Goal: Task Accomplishment & Management: Complete application form

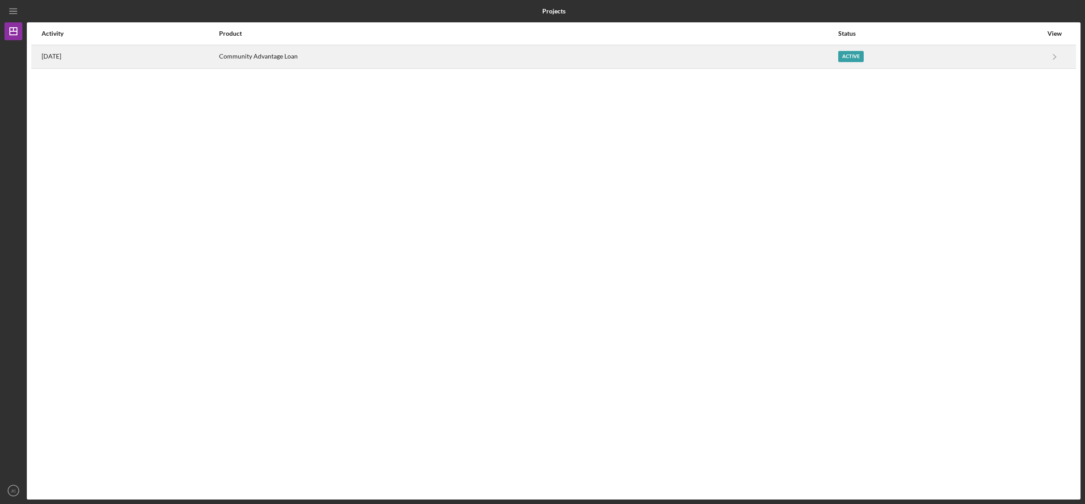
click at [427, 61] on div "Community Advantage Loan" at bounding box center [528, 57] width 618 height 22
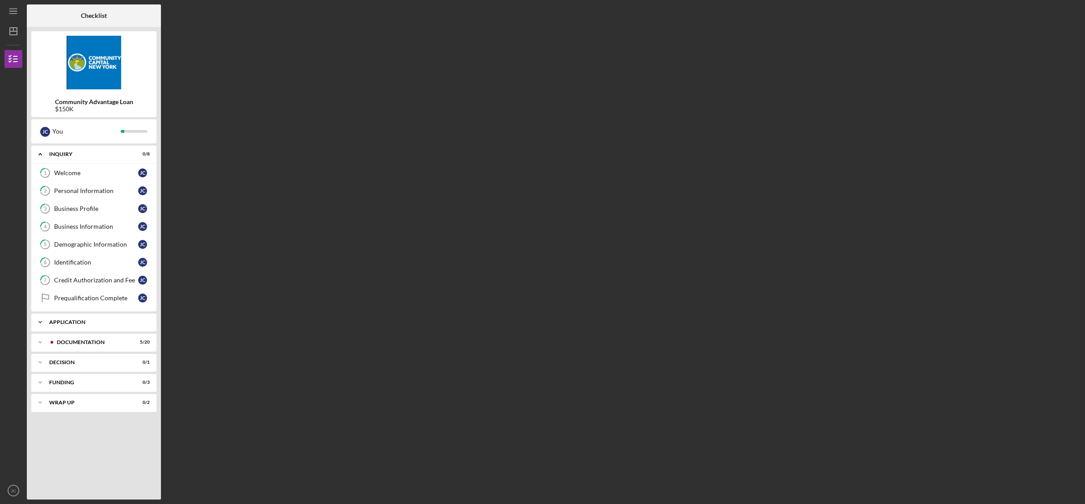
click at [108, 324] on div "Application" at bounding box center [97, 322] width 96 height 5
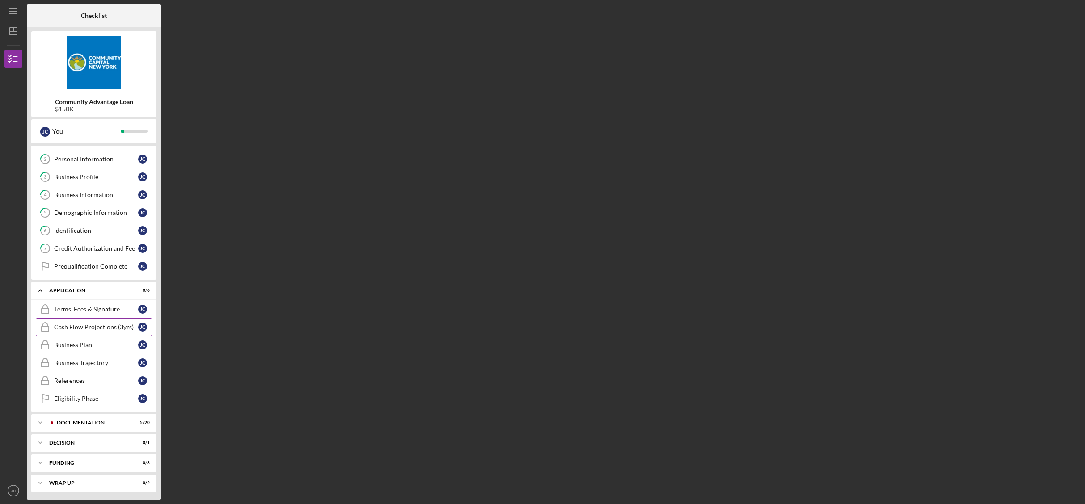
scroll to position [34, 0]
click at [110, 263] on div "Prequalification Complete" at bounding box center [96, 264] width 84 height 7
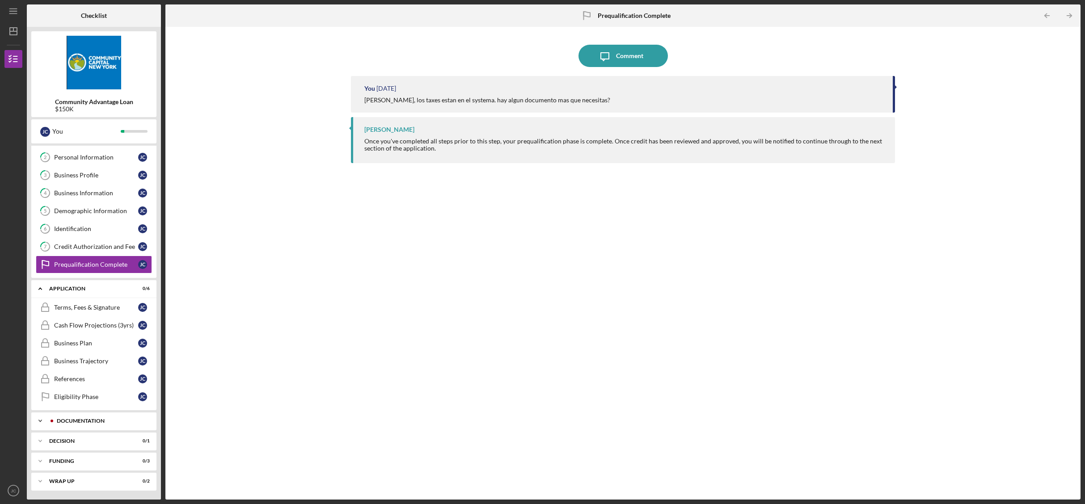
click at [110, 421] on div "Documentation" at bounding box center [101, 420] width 89 height 5
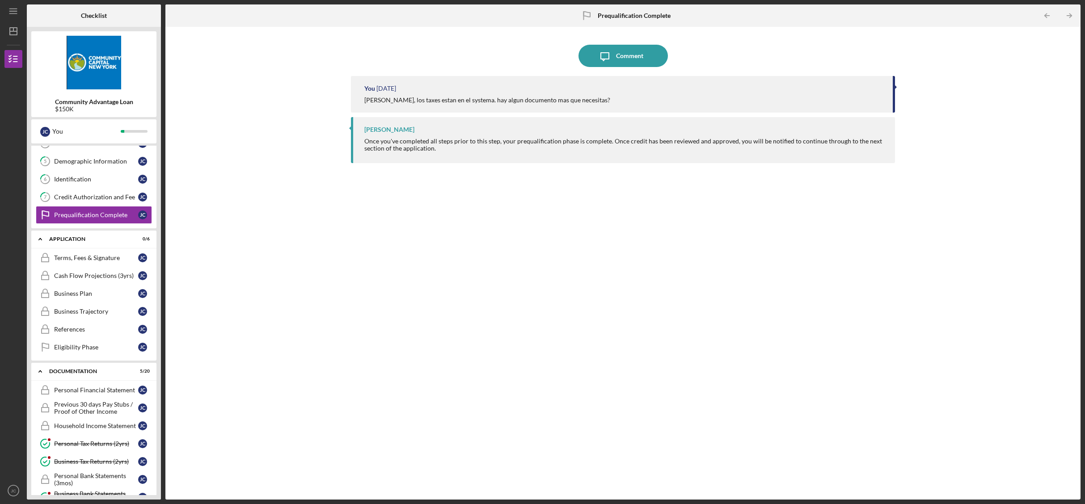
scroll to position [18, 0]
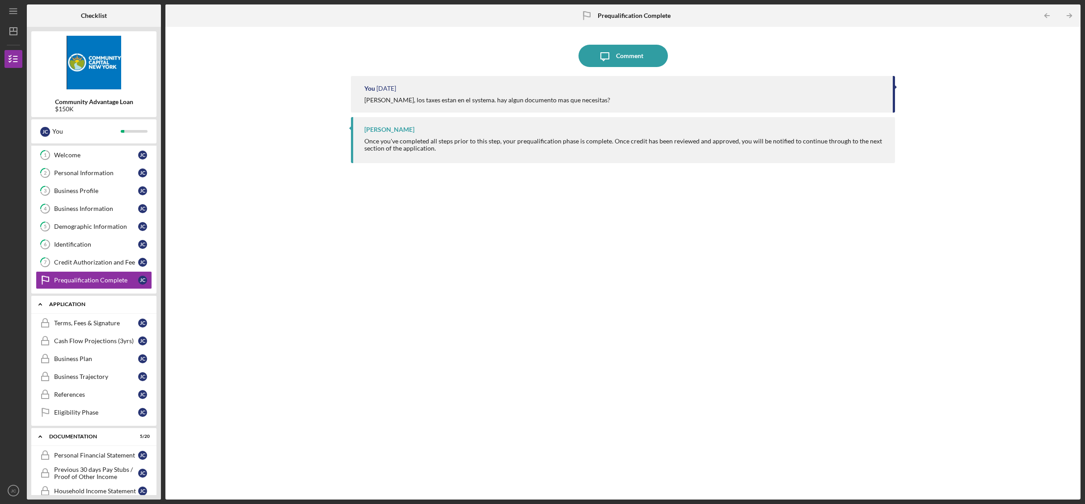
click at [41, 138] on polyline at bounding box center [40, 137] width 3 height 2
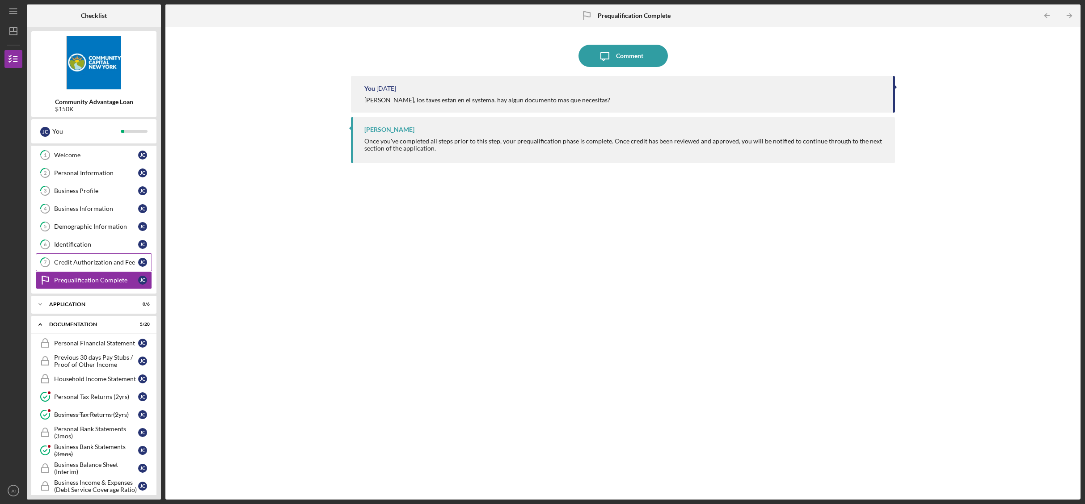
click at [97, 262] on div "Credit Authorization and Fee" at bounding box center [96, 262] width 84 height 7
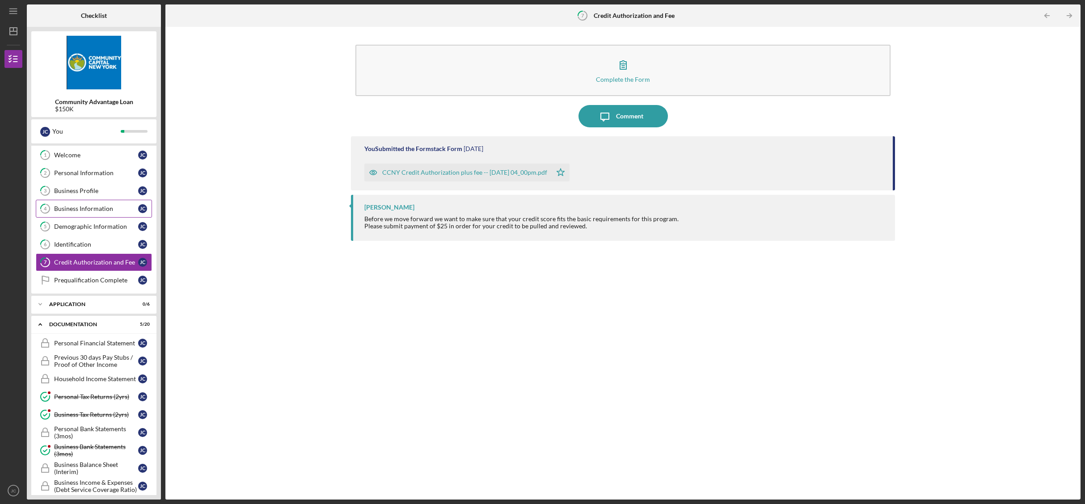
click at [111, 209] on div "Business Information" at bounding box center [96, 208] width 84 height 7
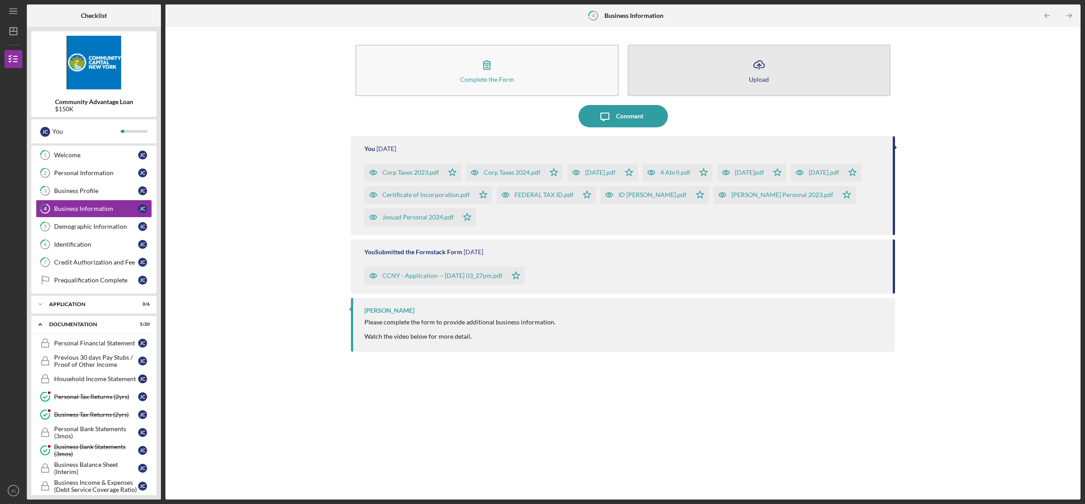
click at [754, 70] on icon "Icon/Upload" at bounding box center [759, 65] width 22 height 22
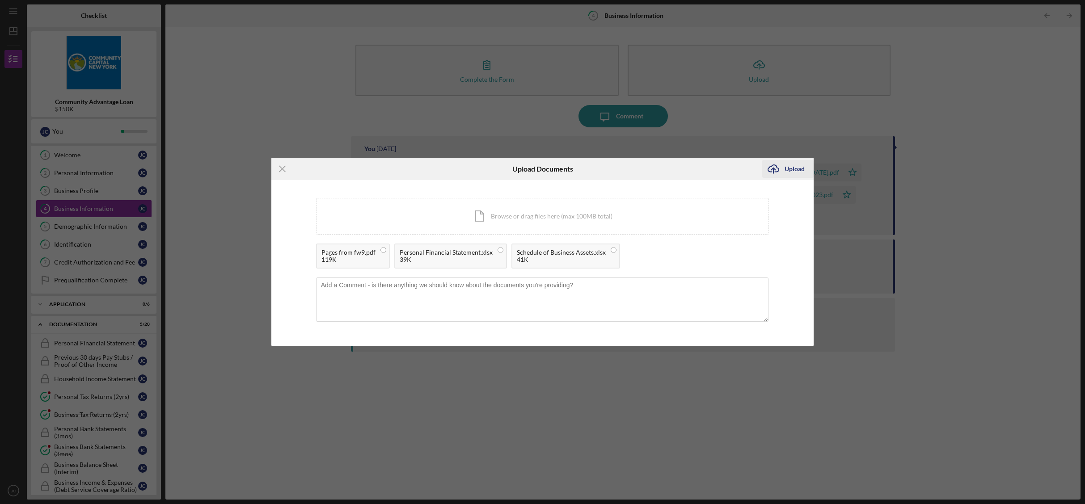
click at [794, 168] on div "Upload" at bounding box center [795, 169] width 20 height 18
